Goal: Find specific page/section

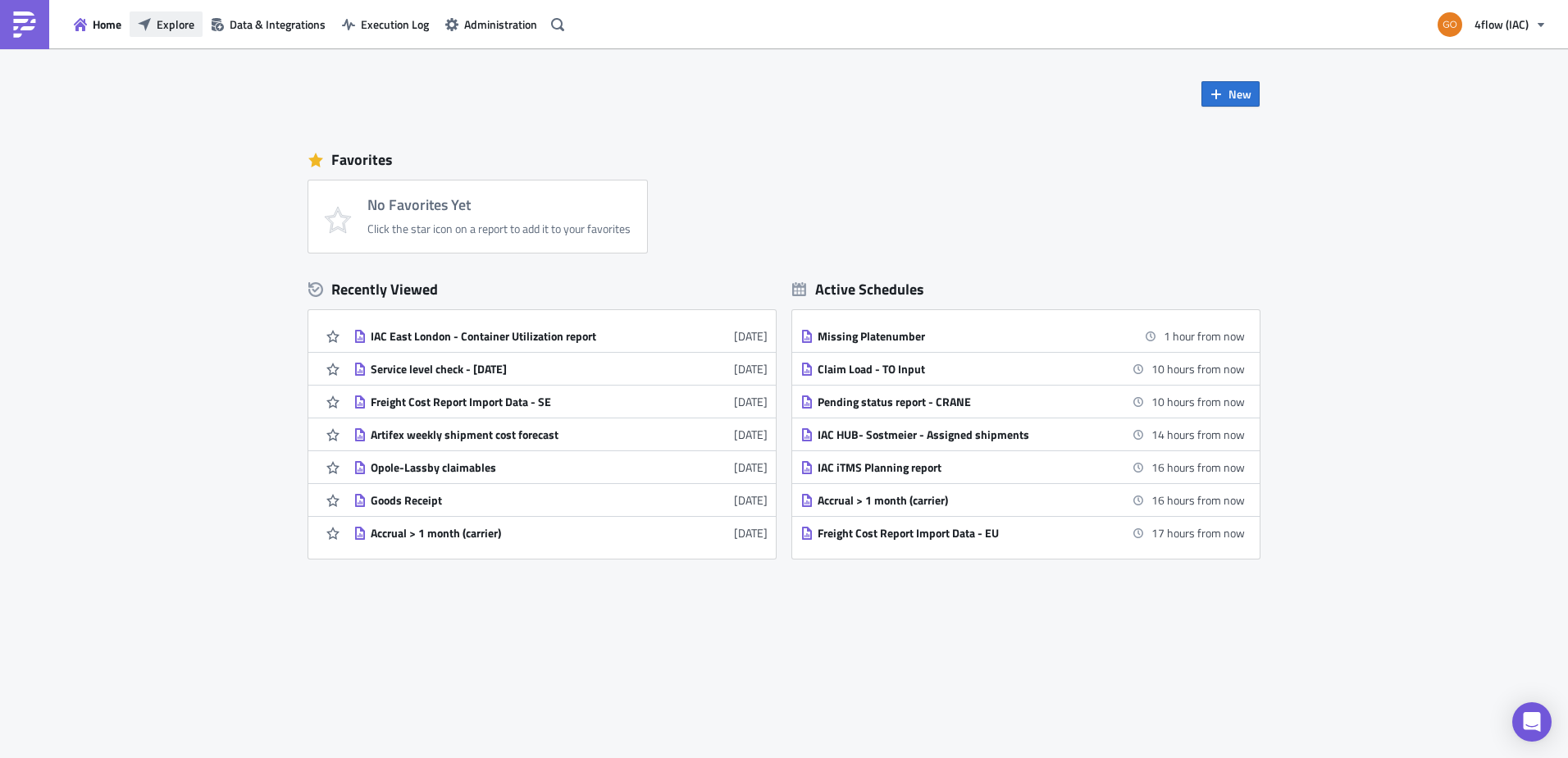
click at [161, 23] on span "Explore" at bounding box center [175, 24] width 38 height 17
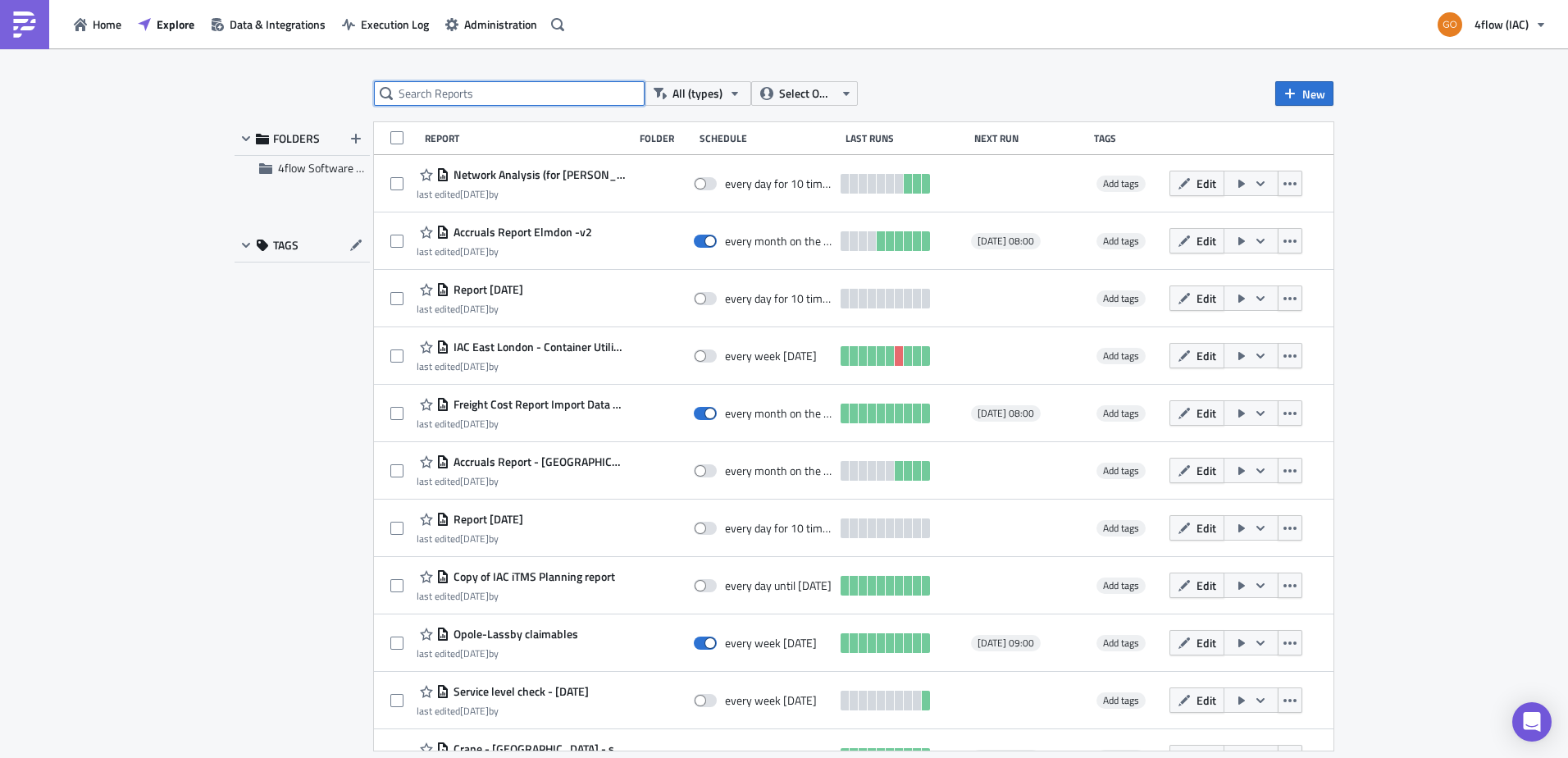
click at [540, 87] on input "text" at bounding box center [509, 93] width 271 height 24
click at [540, 87] on input "freight" at bounding box center [509, 93] width 271 height 24
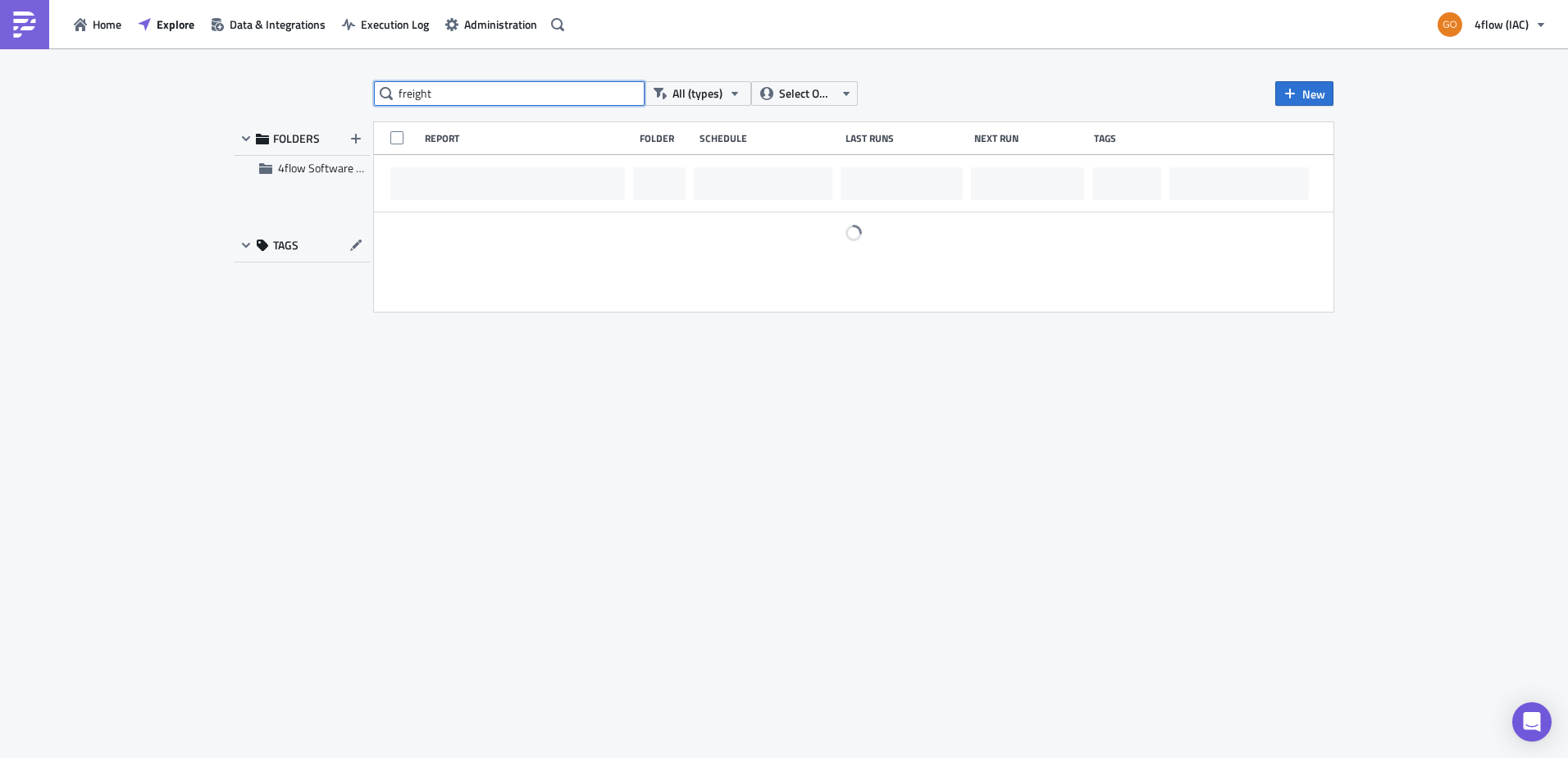
click at [540, 87] on input "freight" at bounding box center [509, 93] width 271 height 24
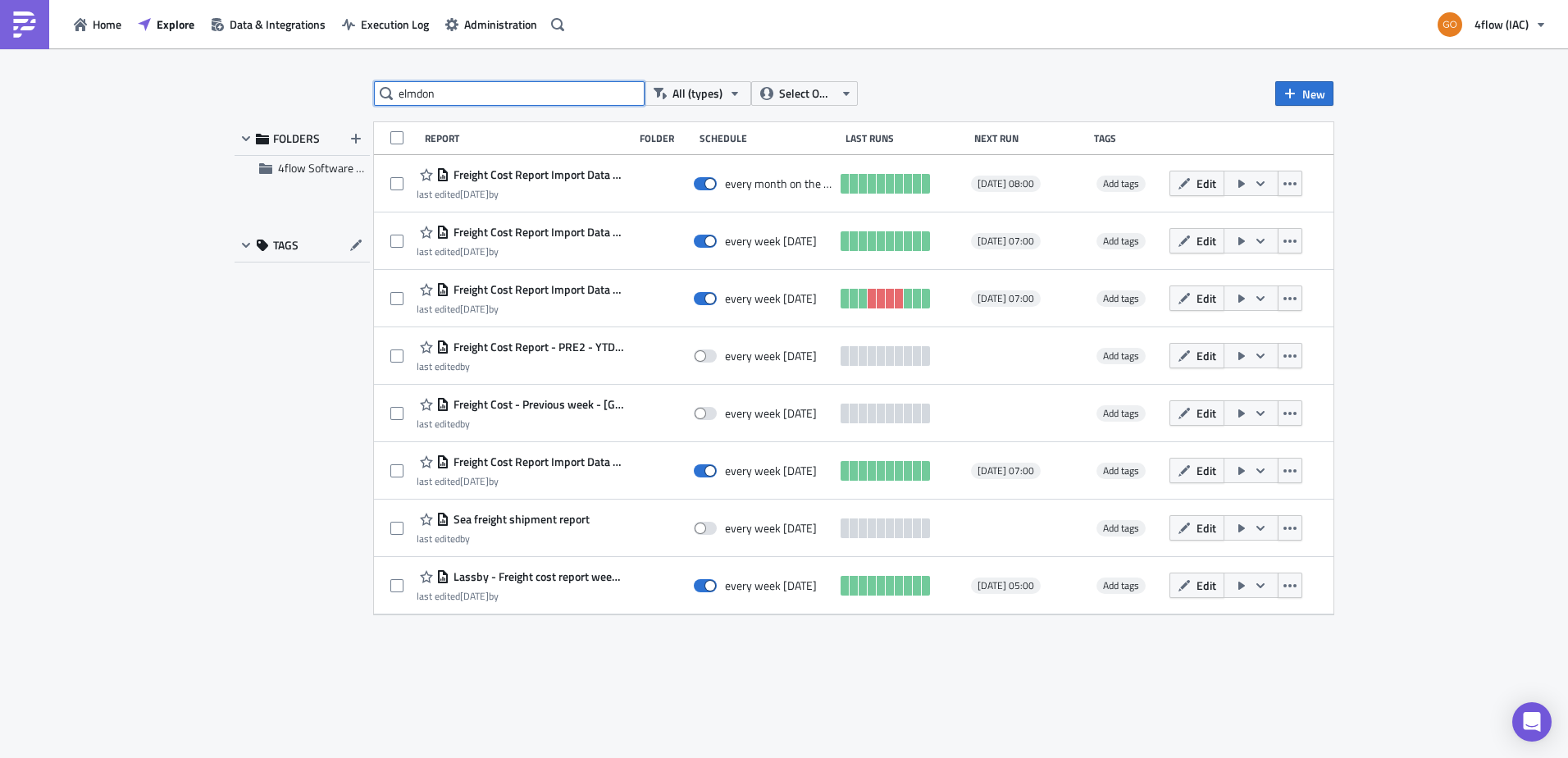
type input "elmdon"
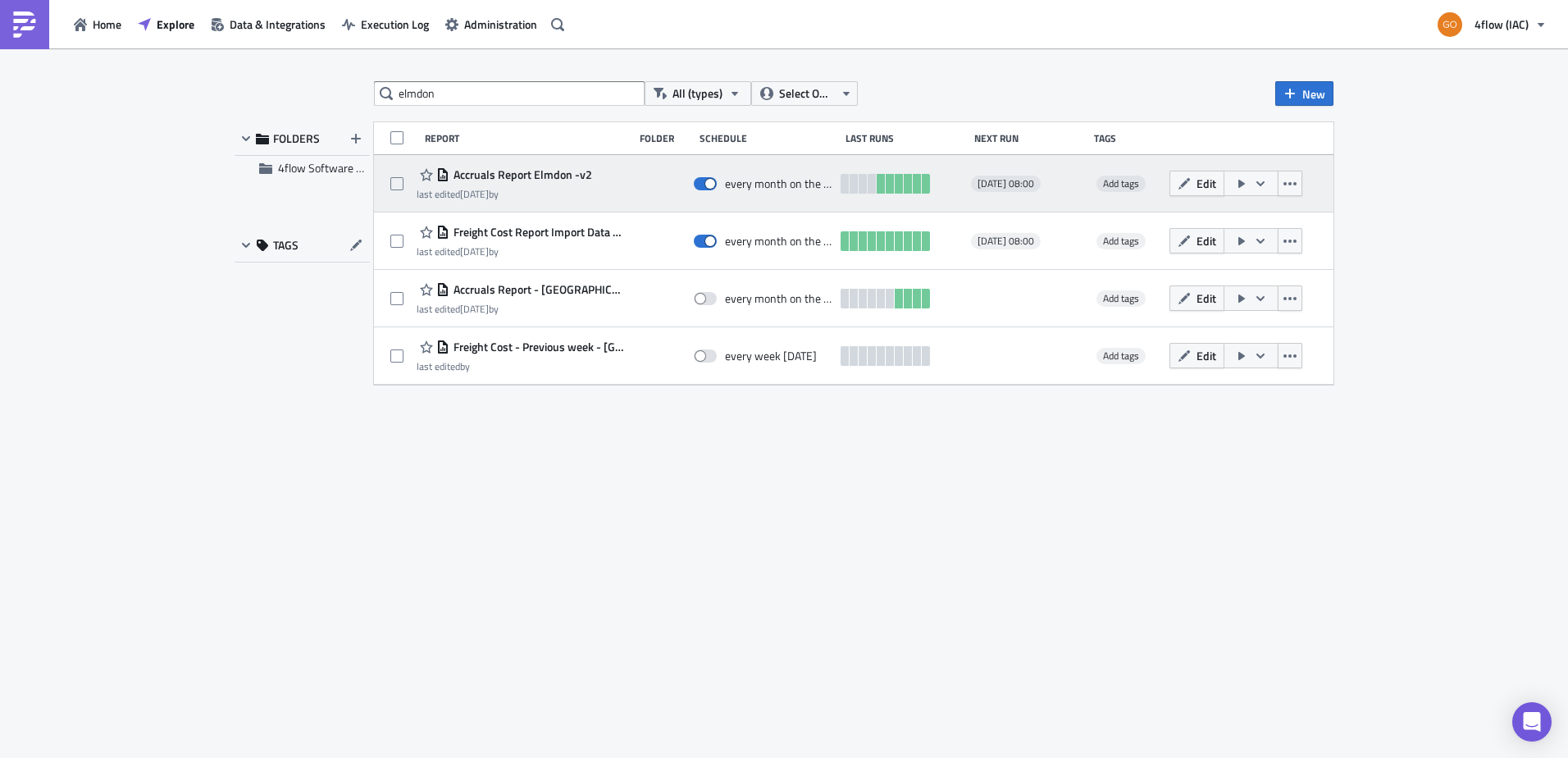
click at [552, 175] on span "Accruals Report Elmdon -v2" at bounding box center [521, 174] width 143 height 15
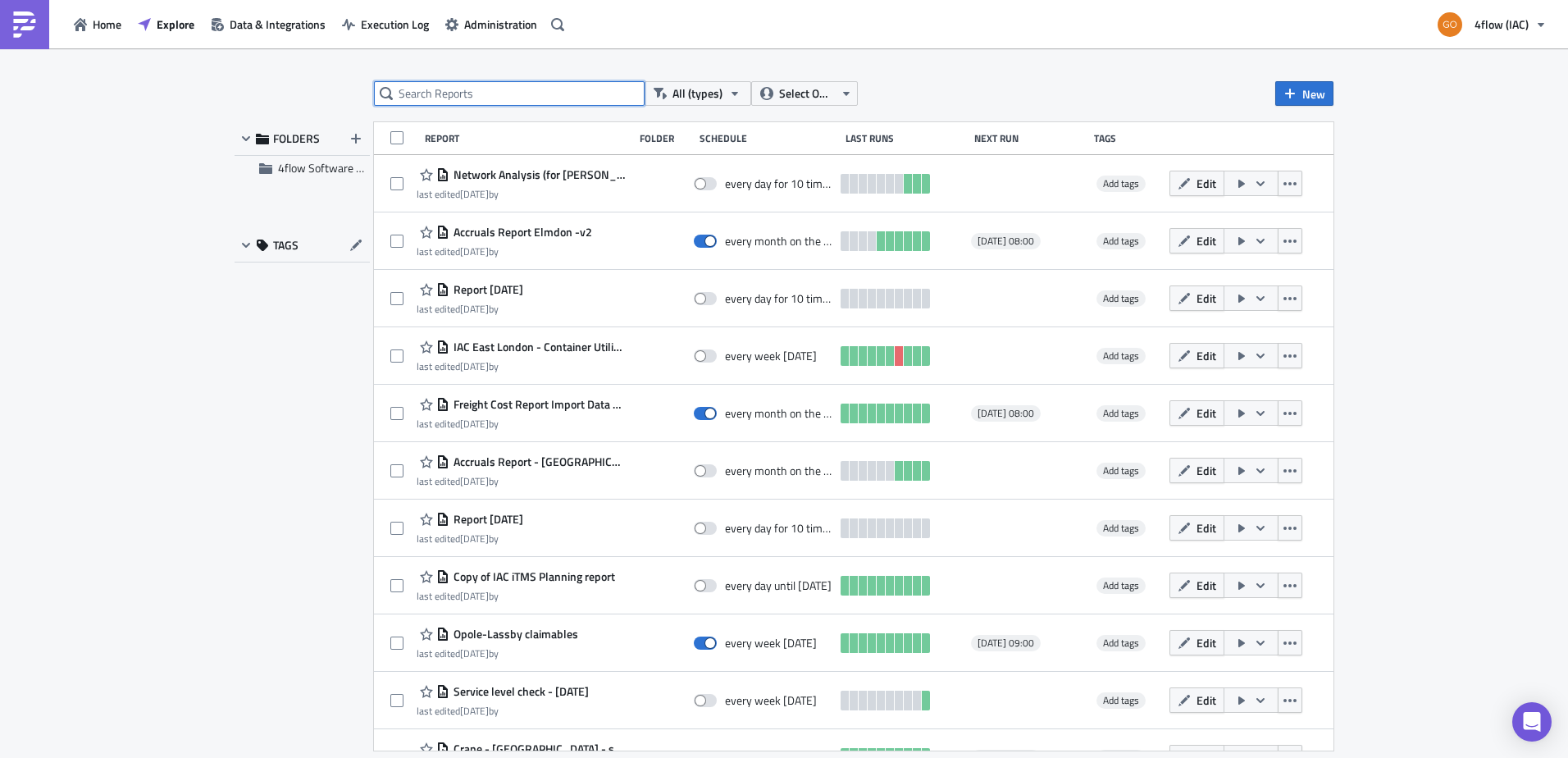
click at [552, 104] on input "text" at bounding box center [509, 93] width 271 height 24
type input "elmdon"
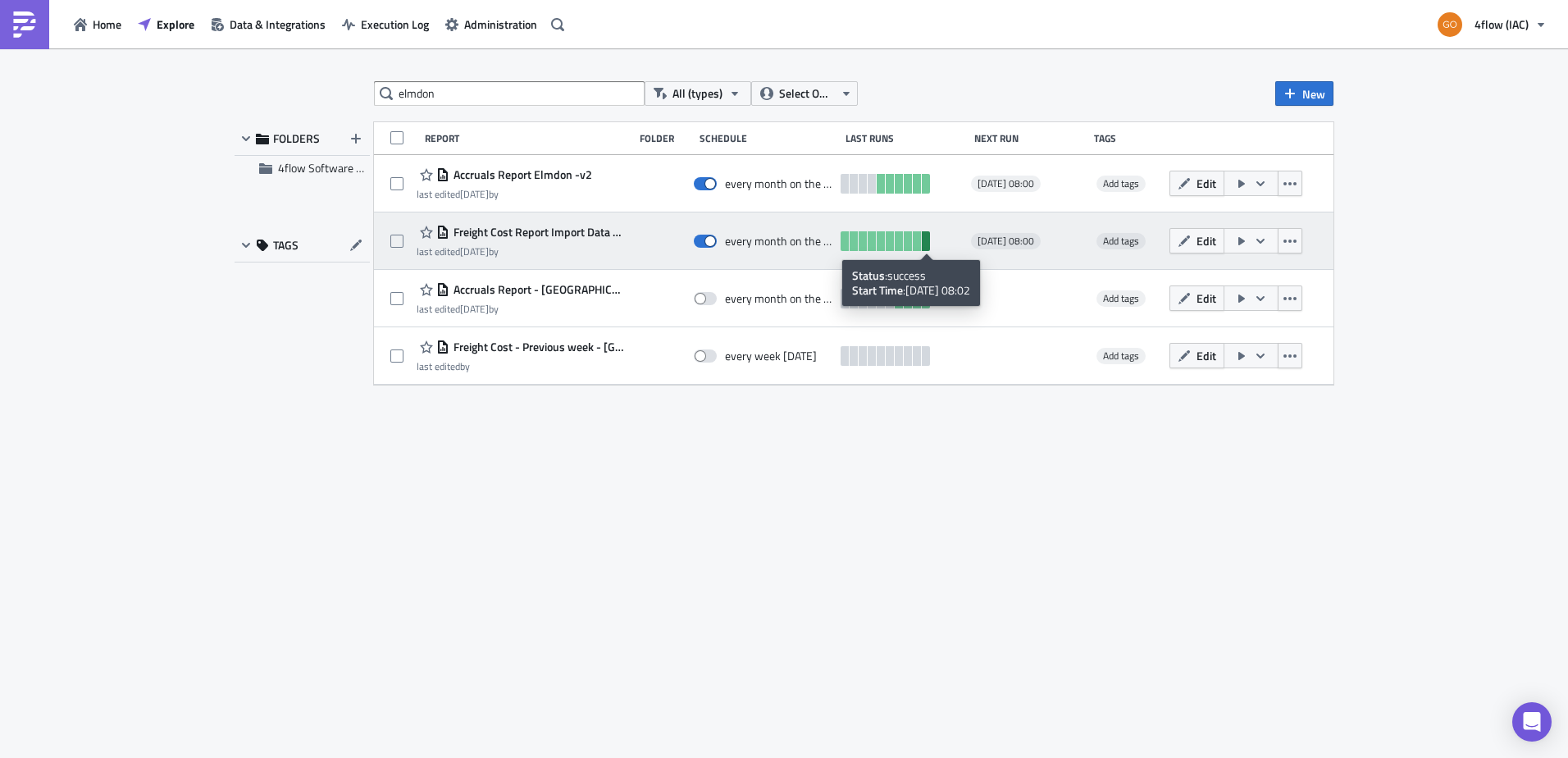
click at [927, 235] on link at bounding box center [926, 241] width 8 height 19
click at [587, 235] on span "Freight Cost Report Import Data - [GEOGRAPHIC_DATA]" at bounding box center [537, 231] width 176 height 15
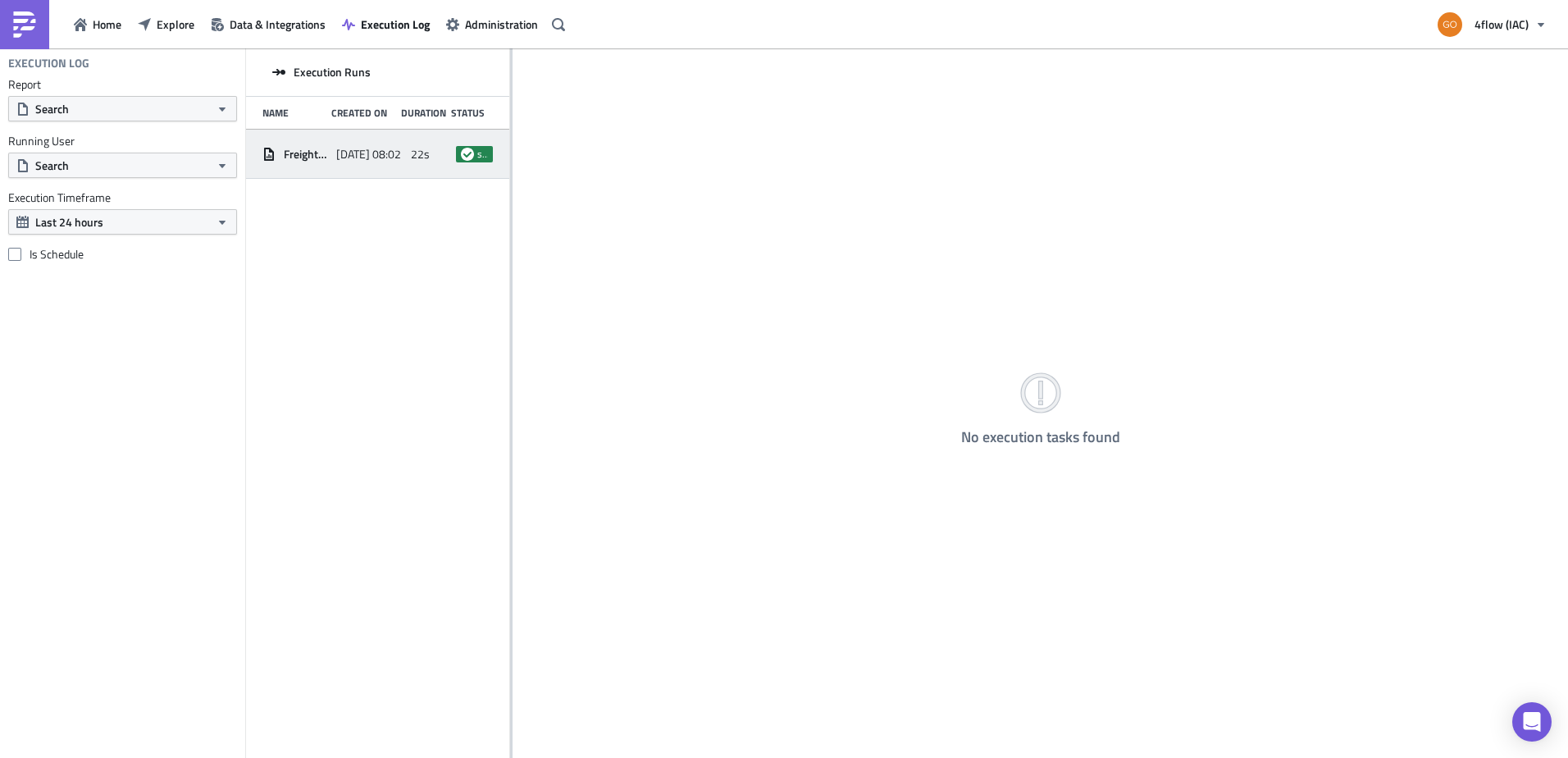
click at [367, 152] on span "[DATE] 08:02" at bounding box center [368, 154] width 65 height 15
